Goal: Download file/media

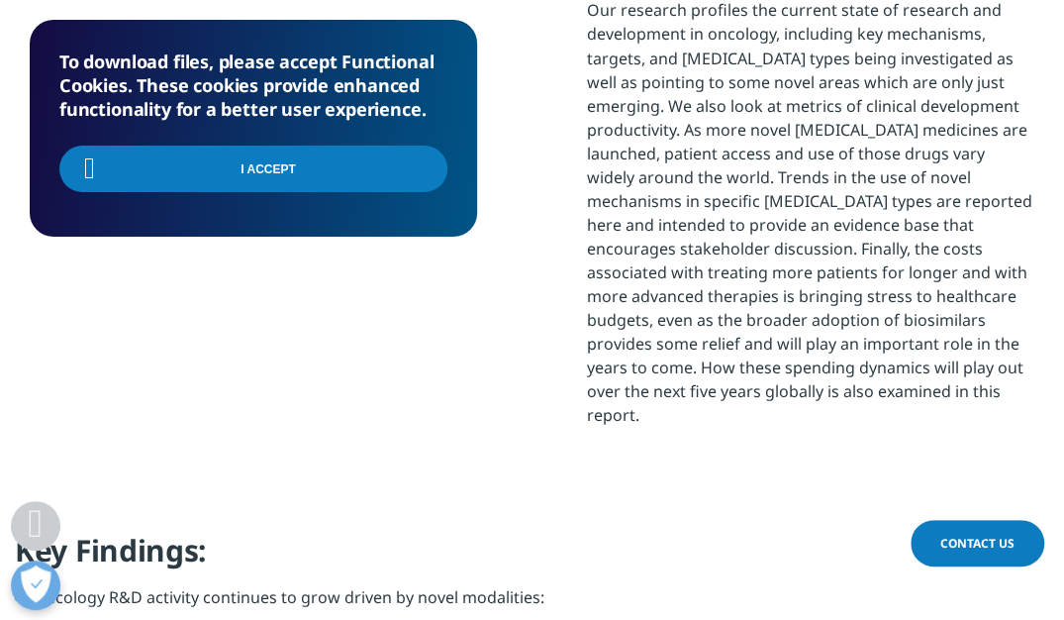
scroll to position [749, 1004]
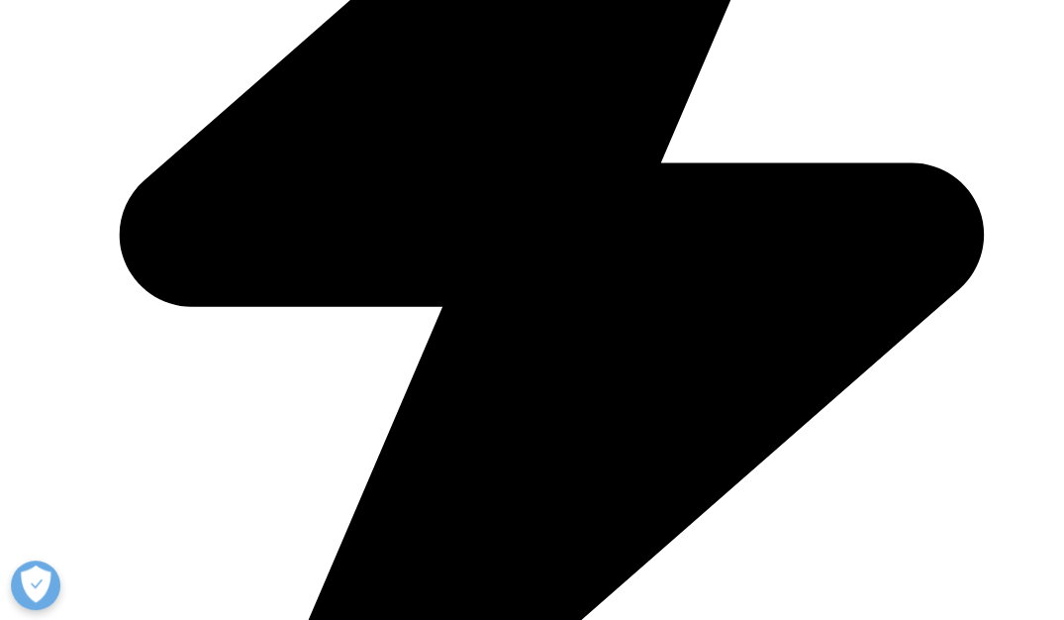
scroll to position [1320, 0]
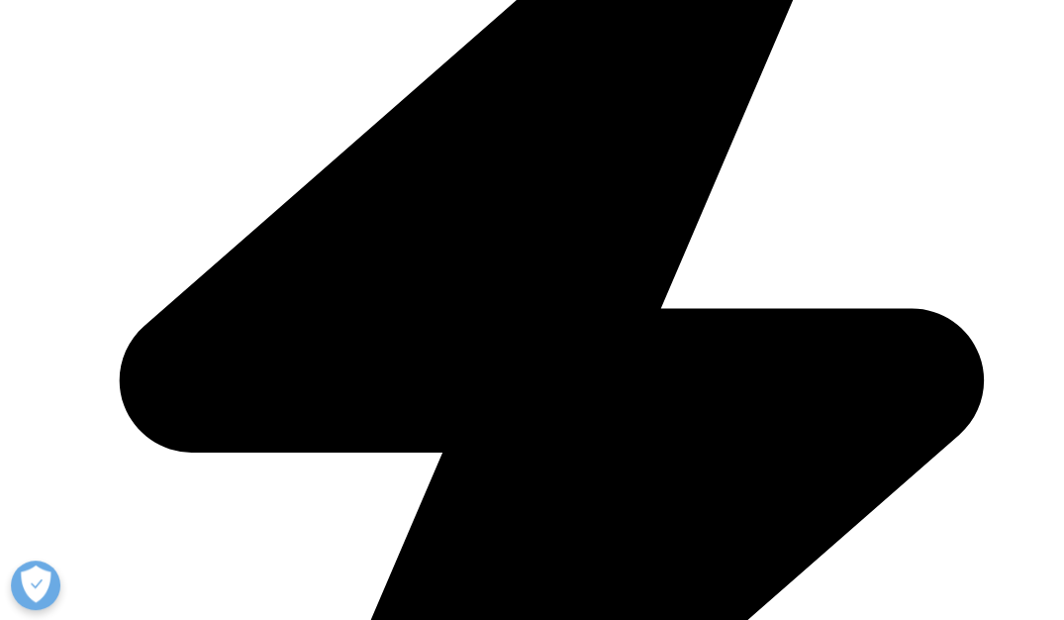
type input "Mike"
type input "Dam"
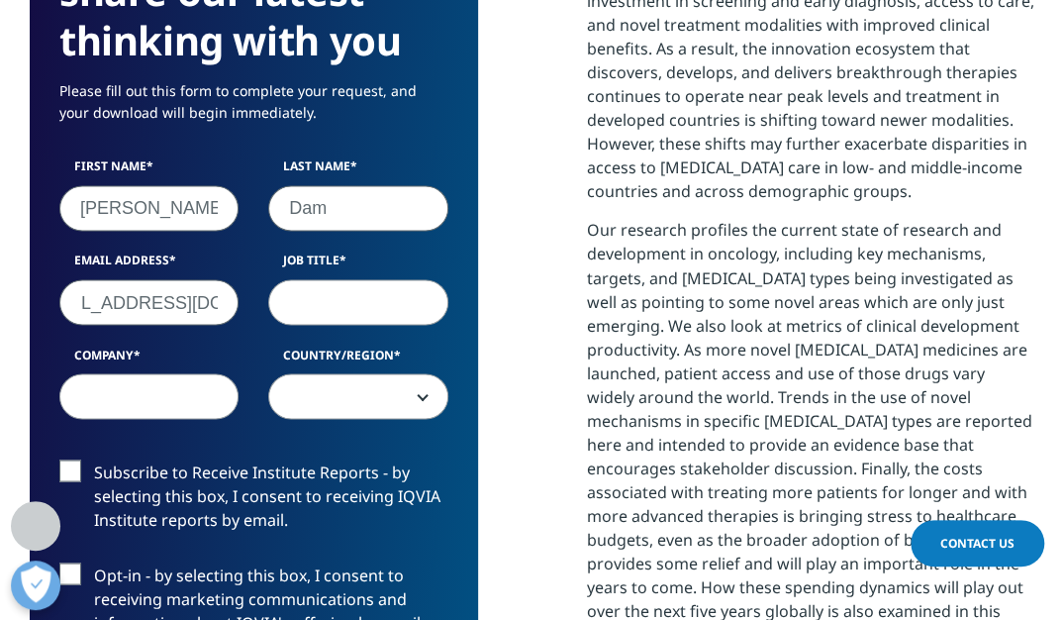
type input "mikedam@hotmail.com"
type input "consultant"
click at [391, 410] on span at bounding box center [357, 397] width 177 height 46
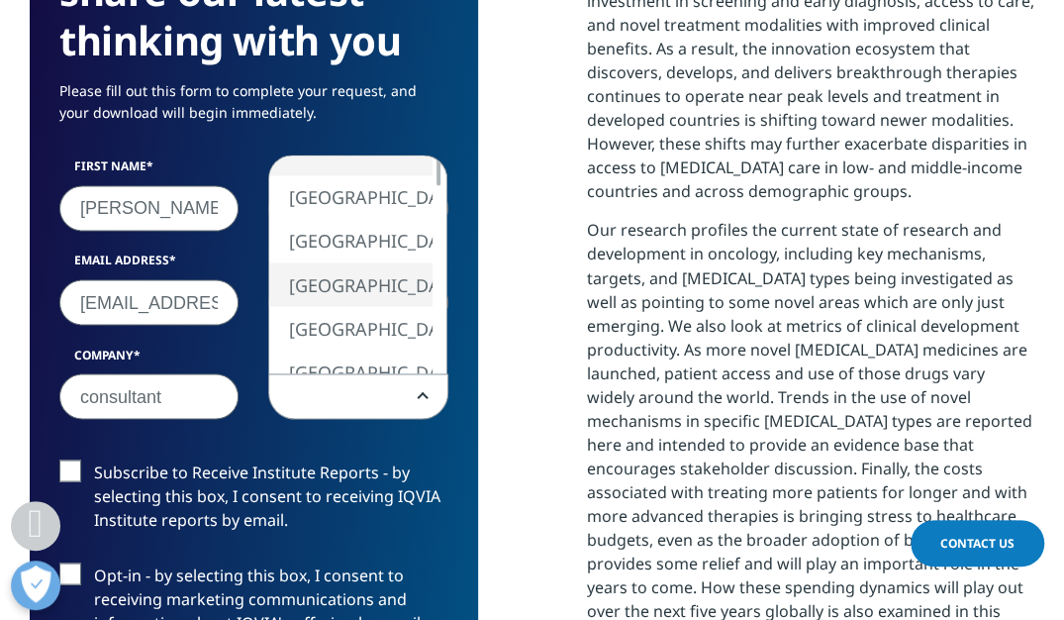
select select "[GEOGRAPHIC_DATA]"
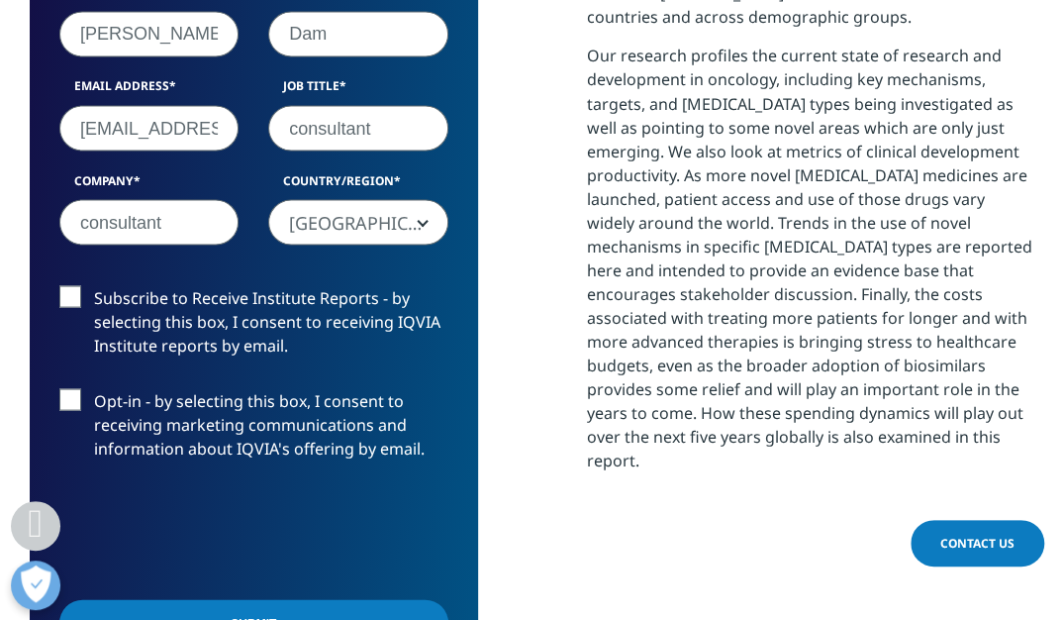
scroll to position [1540, 0]
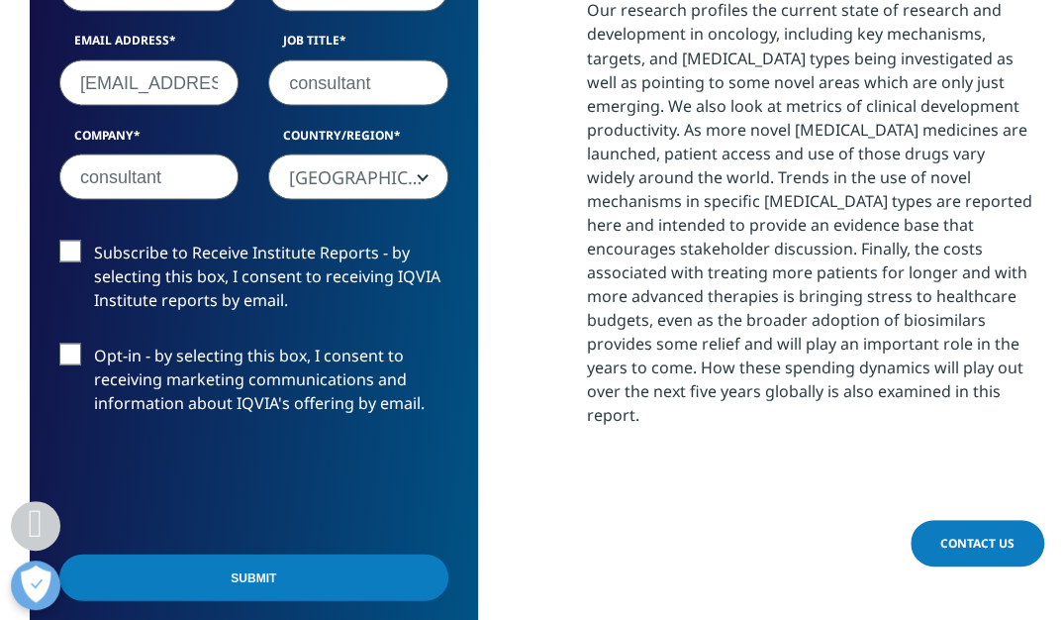
click at [277, 587] on input "Submit" at bounding box center [253, 576] width 389 height 47
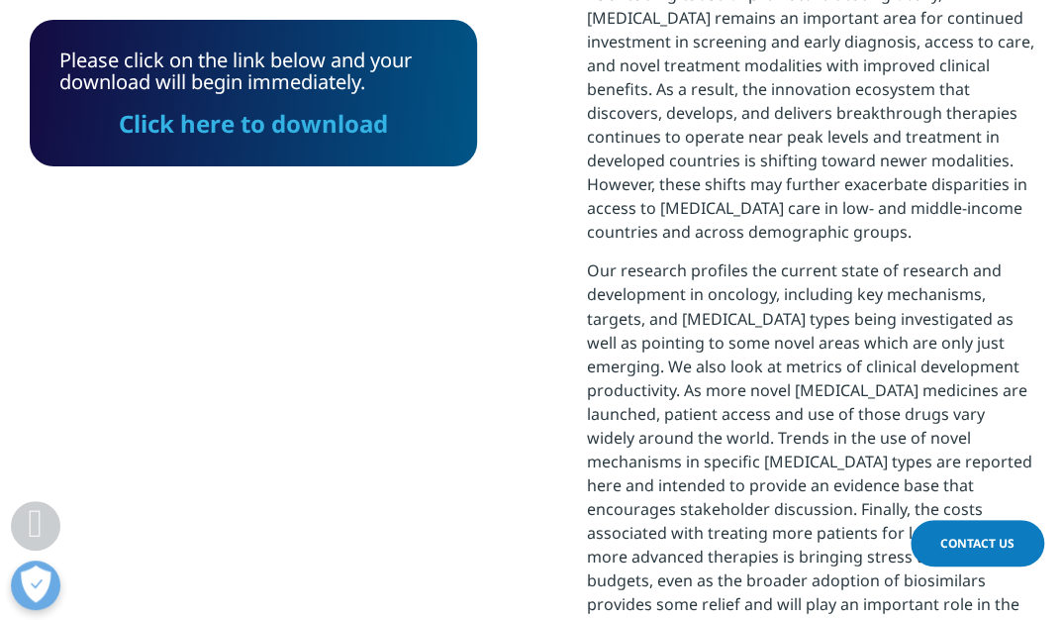
scroll to position [1320, 0]
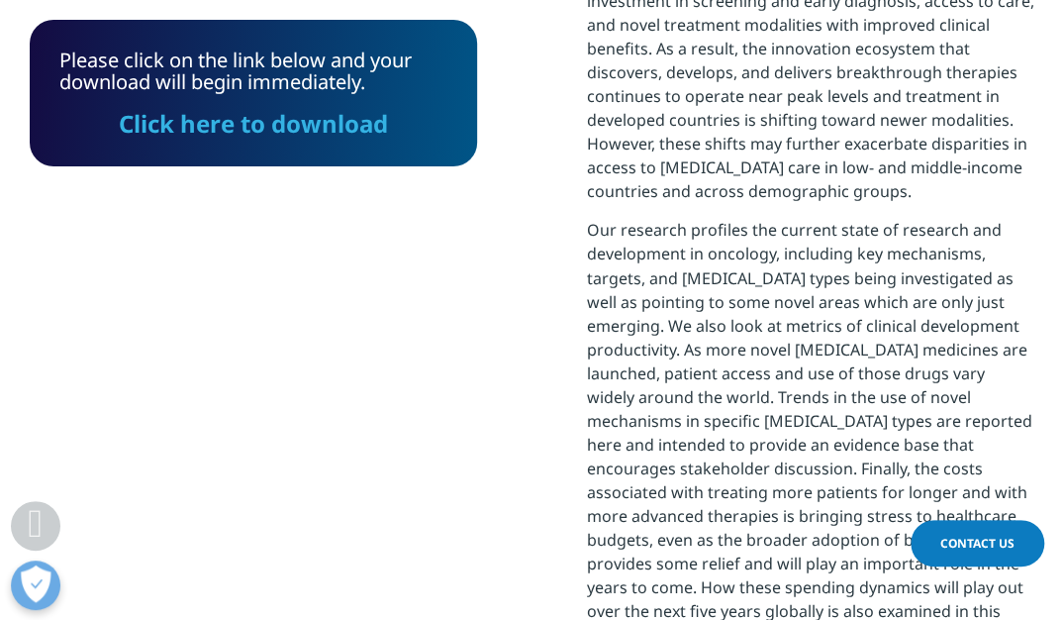
click at [262, 131] on link "Click here to download" at bounding box center [253, 123] width 269 height 33
